Goal: Information Seeking & Learning: Learn about a topic

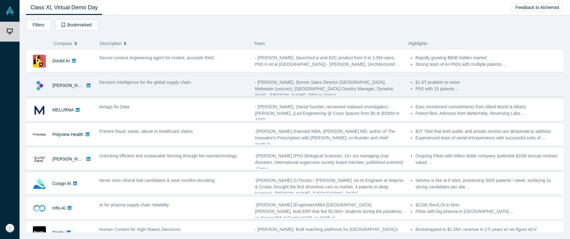
click at [136, 83] on span "Decision Intelligence for the global supply chain." at bounding box center [145, 82] width 93 height 5
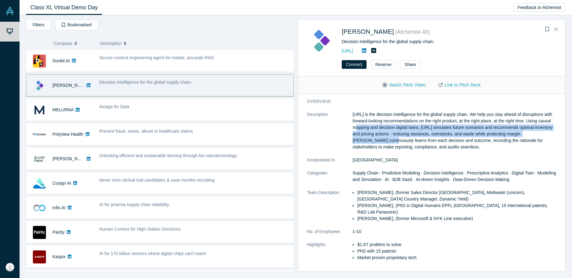
drag, startPoint x: 361, startPoint y: 127, endPoint x: 391, endPoint y: 139, distance: 32.9
click at [391, 139] on p "[URL] is the decision Intelligence for the global supply chain. We help you sta…" at bounding box center [454, 130] width 204 height 39
click at [401, 84] on button "Watch Pitch Video" at bounding box center [404, 85] width 56 height 11
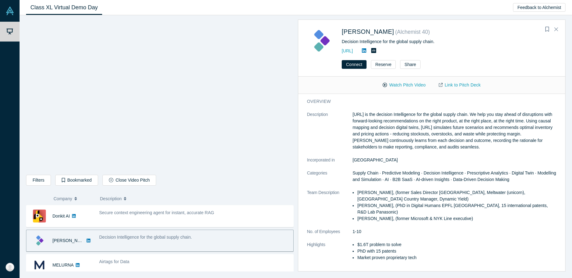
click at [407, 229] on dd "1-10" at bounding box center [454, 232] width 204 height 7
click at [418, 165] on dl "Description [URL] is the decision Intelligence for the global supply chain. We …" at bounding box center [431, 189] width 249 height 156
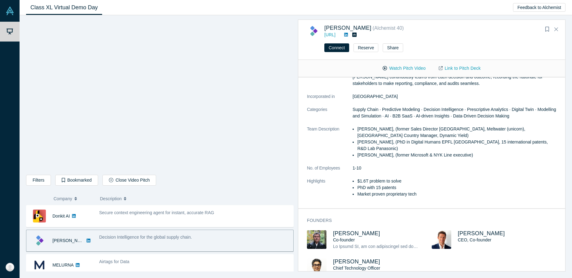
scroll to position [62, 0]
